Goal: Task Accomplishment & Management: Use online tool/utility

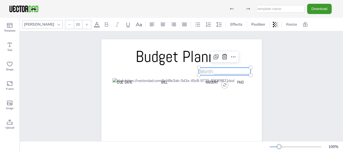
click at [213, 73] on span "Month:____________" at bounding box center [224, 71] width 49 height 7
click at [205, 72] on span "Month:____________" at bounding box center [224, 71] width 49 height 7
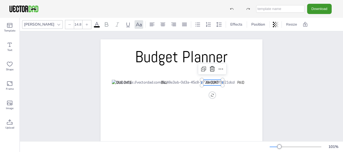
click at [206, 84] on span "AMOUNT" at bounding box center [212, 82] width 13 height 5
click at [202, 70] on icon at bounding box center [203, 70] width 2 height 2
type input "--"
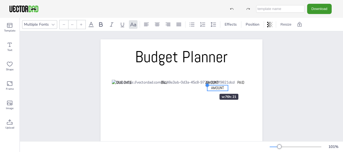
click at [205, 84] on div at bounding box center [207, 85] width 4 height 4
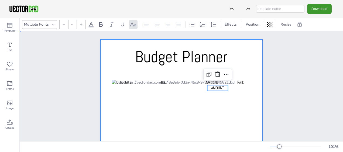
click at [190, 74] on div at bounding box center [181, 153] width 162 height 229
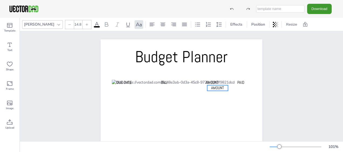
click at [223, 87] on p "AMOUNT" at bounding box center [217, 88] width 21 height 6
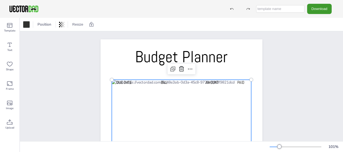
click at [170, 68] on icon at bounding box center [172, 69] width 6 height 6
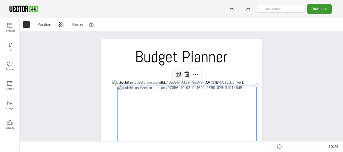
click at [175, 76] on icon at bounding box center [178, 74] width 6 height 6
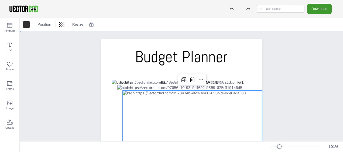
click at [288, 62] on div "Budget Planner Due Date BILL AMOUNT PAID" at bounding box center [181, 153] width 323 height 245
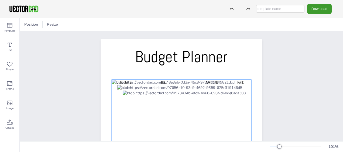
click at [177, 72] on div at bounding box center [181, 69] width 9 height 9
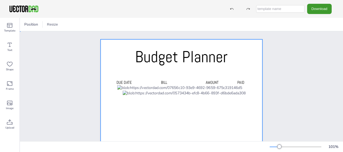
click at [173, 82] on div at bounding box center [181, 153] width 162 height 229
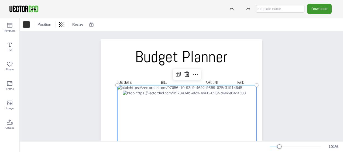
click at [185, 74] on icon at bounding box center [186, 74] width 6 height 6
